Goal: Find specific page/section: Find specific page/section

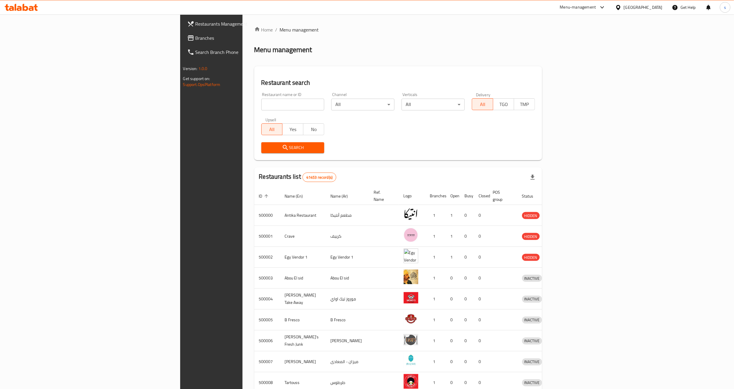
click at [611, 2] on div "Menu-management" at bounding box center [583, 7] width 55 height 14
click at [596, 6] on div "Menu-management" at bounding box center [578, 7] width 36 height 7
click at [571, 80] on div "Product Information Management" at bounding box center [582, 79] width 61 height 6
click at [261, 104] on input "search" at bounding box center [292, 105] width 63 height 12
paste input "780239"
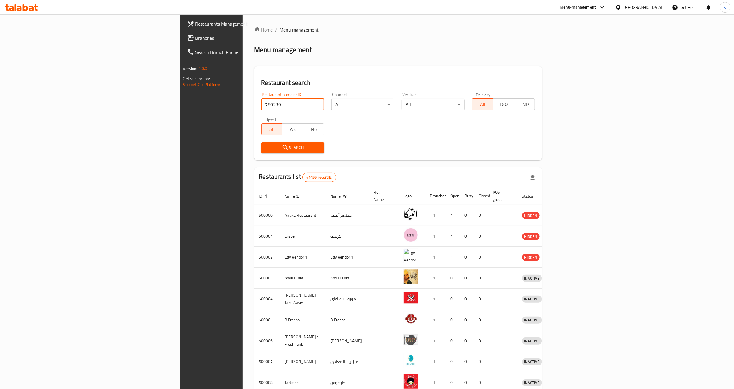
type input "780239"
click at [660, 9] on div "[GEOGRAPHIC_DATA]" at bounding box center [643, 7] width 39 height 6
click at [593, 153] on div "[GEOGRAPHIC_DATA]" at bounding box center [599, 154] width 39 height 6
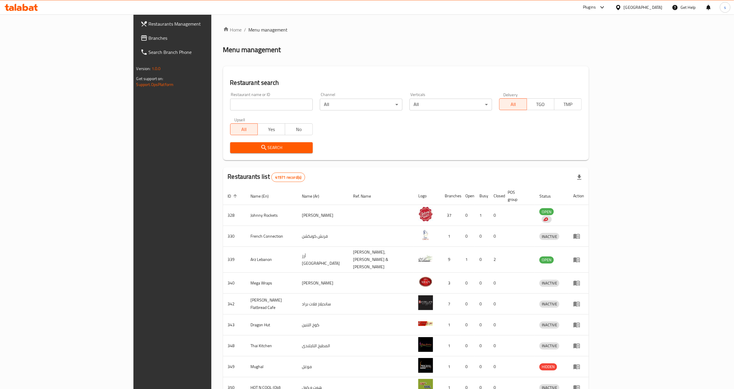
click at [230, 107] on input "search" at bounding box center [271, 105] width 83 height 12
paste input "780239"
type input "780239"
click button "Search" at bounding box center [271, 147] width 83 height 11
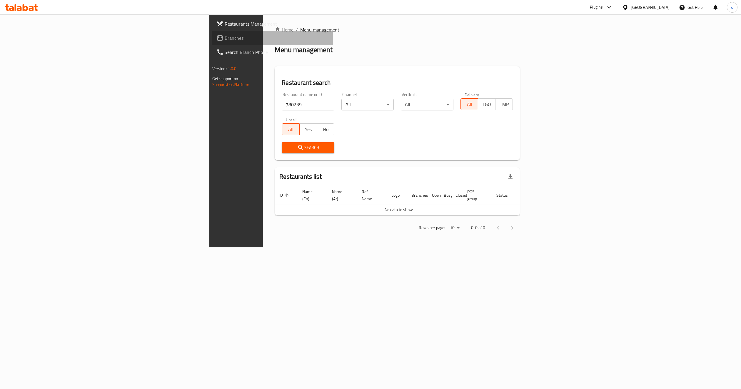
click at [225, 40] on span "Branches" at bounding box center [277, 37] width 104 height 7
